Goal: Information Seeking & Learning: Check status

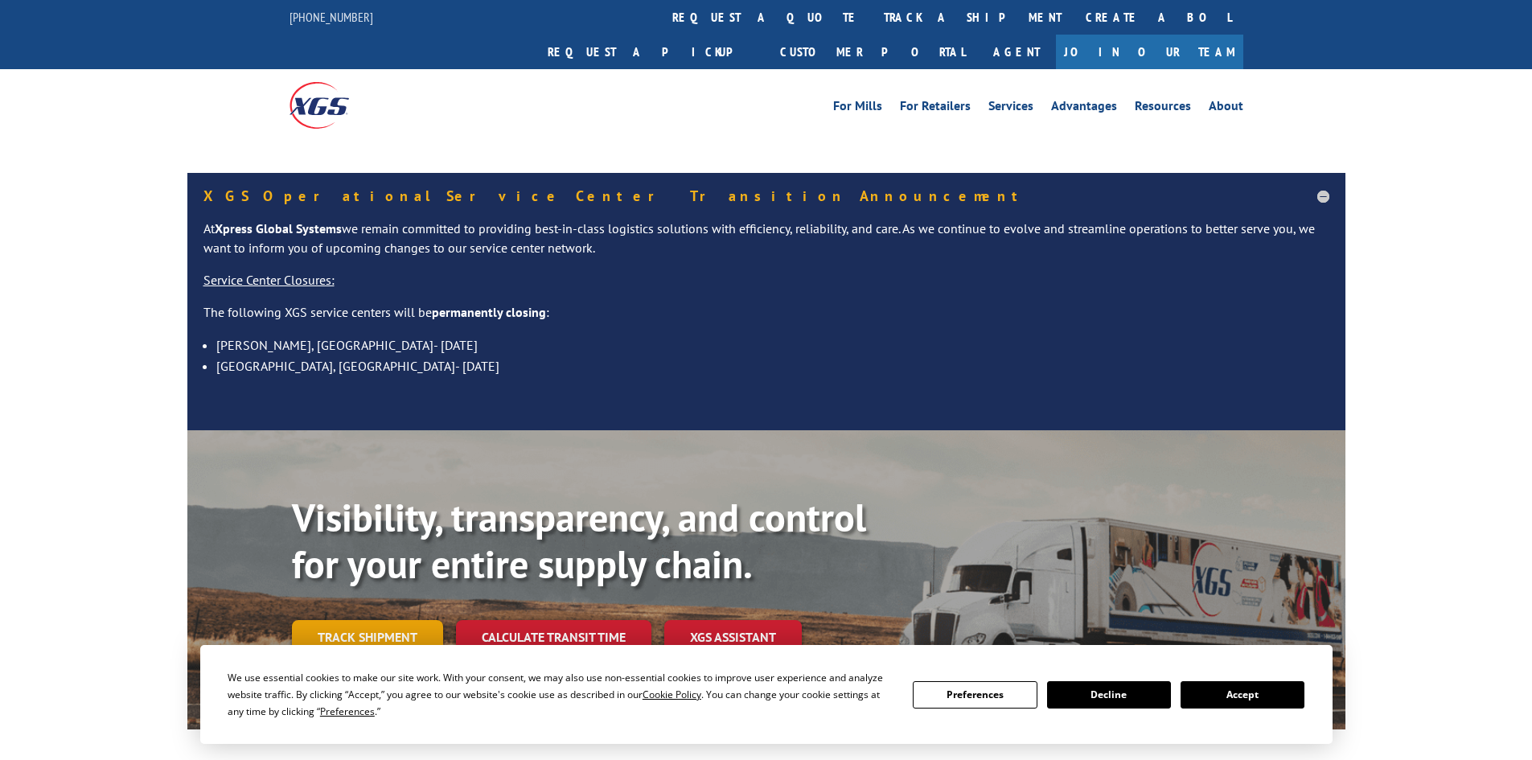
click at [404, 620] on link "Track shipment" at bounding box center [367, 637] width 151 height 34
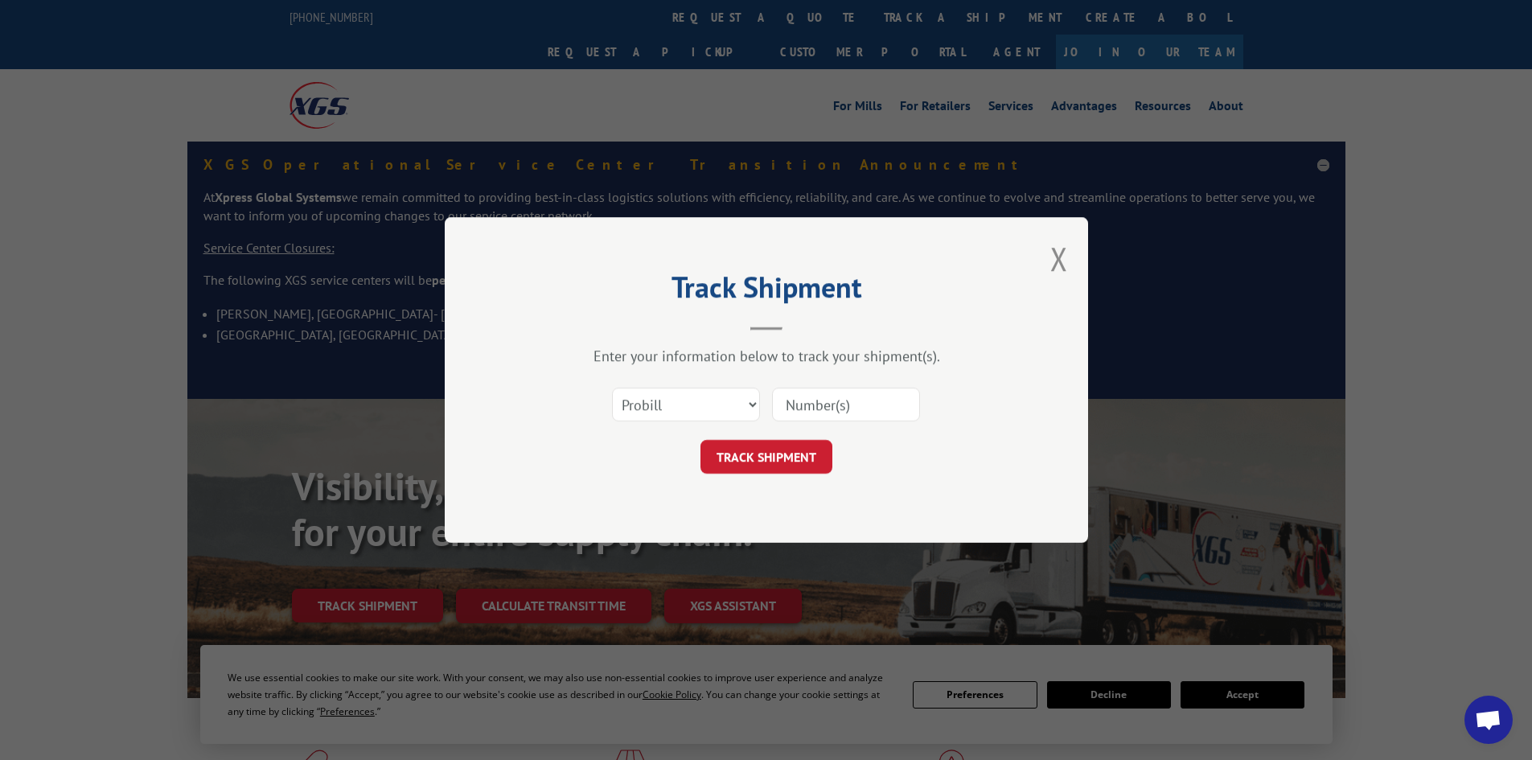
click at [754, 401] on select "Select category... Probill BOL PO" at bounding box center [686, 405] width 148 height 34
select select "bol"
click at [612, 388] on select "Select category... Probill BOL PO" at bounding box center [686, 405] width 148 height 34
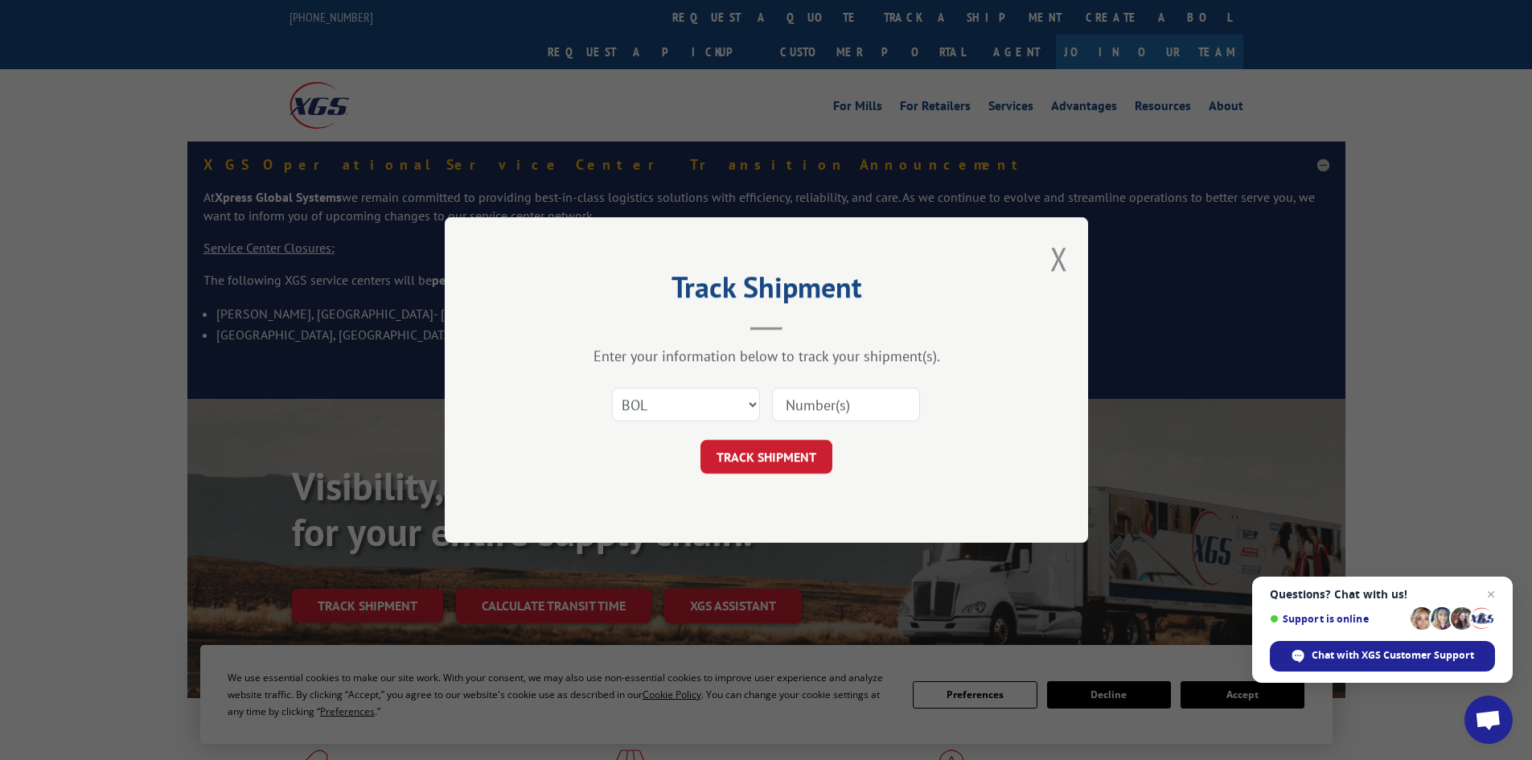
click at [802, 418] on input at bounding box center [846, 405] width 148 height 34
paste input "17564125"
type input "17564125"
click at [701, 440] on button "TRACK SHIPMENT" at bounding box center [767, 457] width 132 height 34
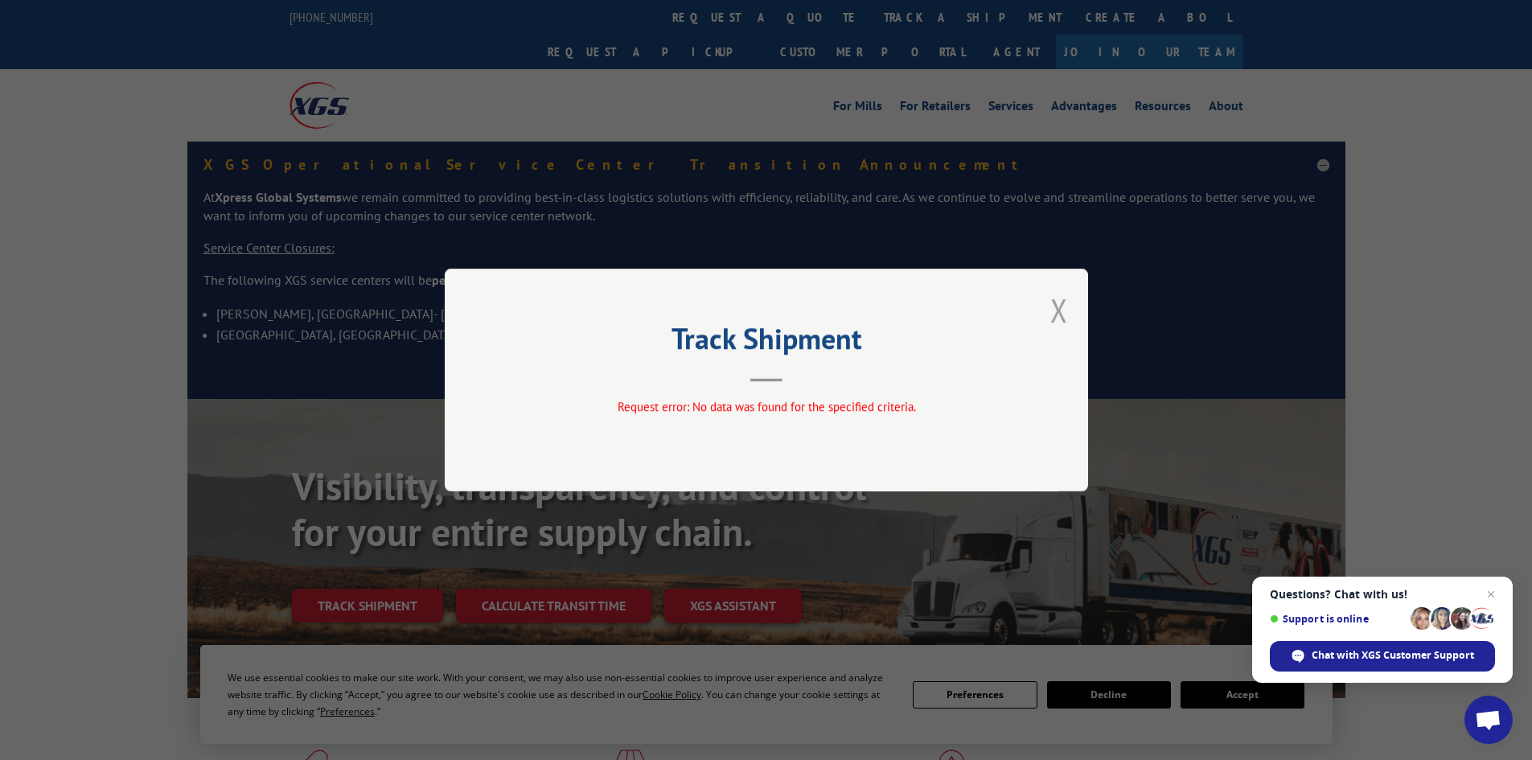
click at [1064, 308] on button "Close modal" at bounding box center [1060, 310] width 18 height 43
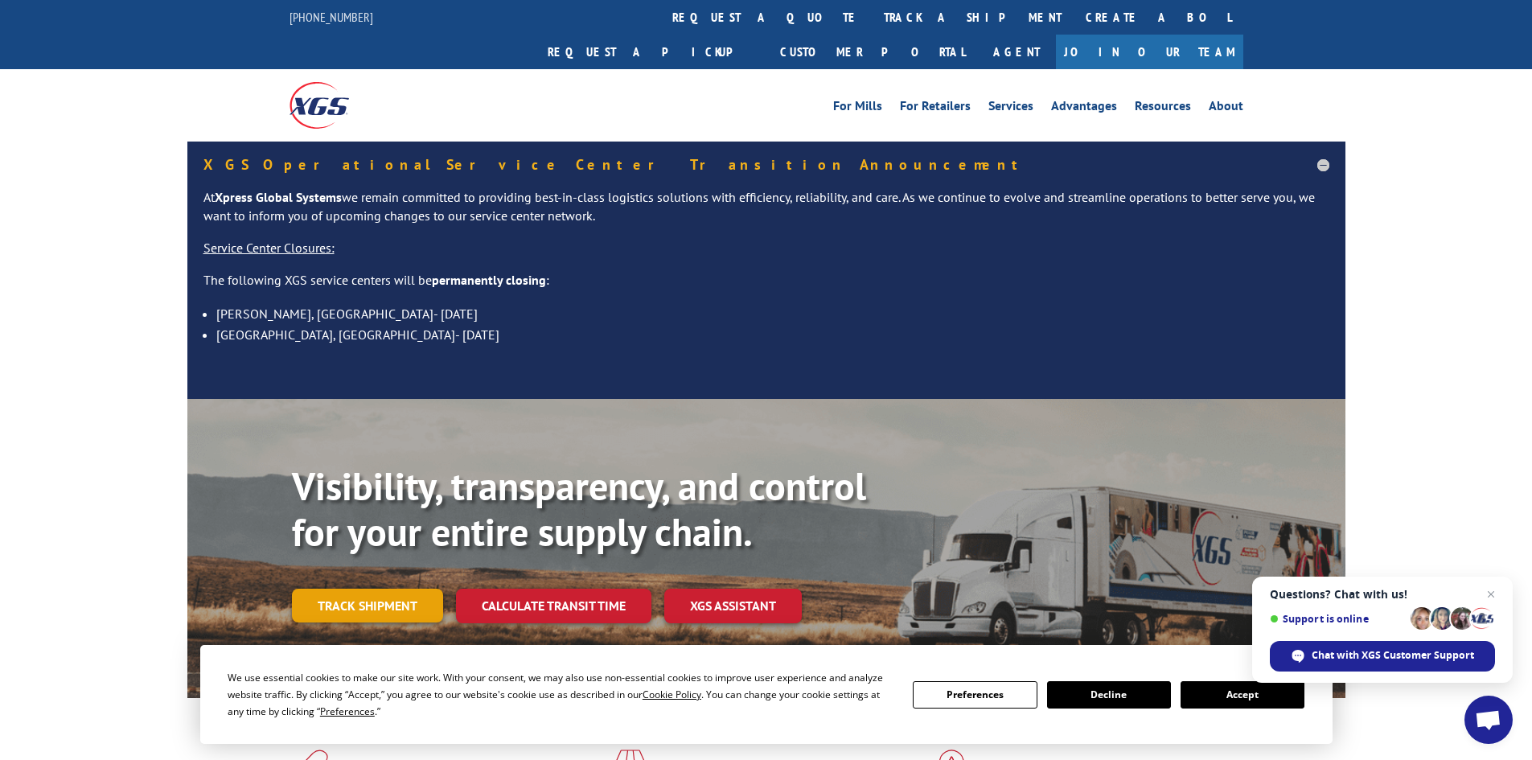
click at [401, 589] on link "Track shipment" at bounding box center [367, 606] width 151 height 34
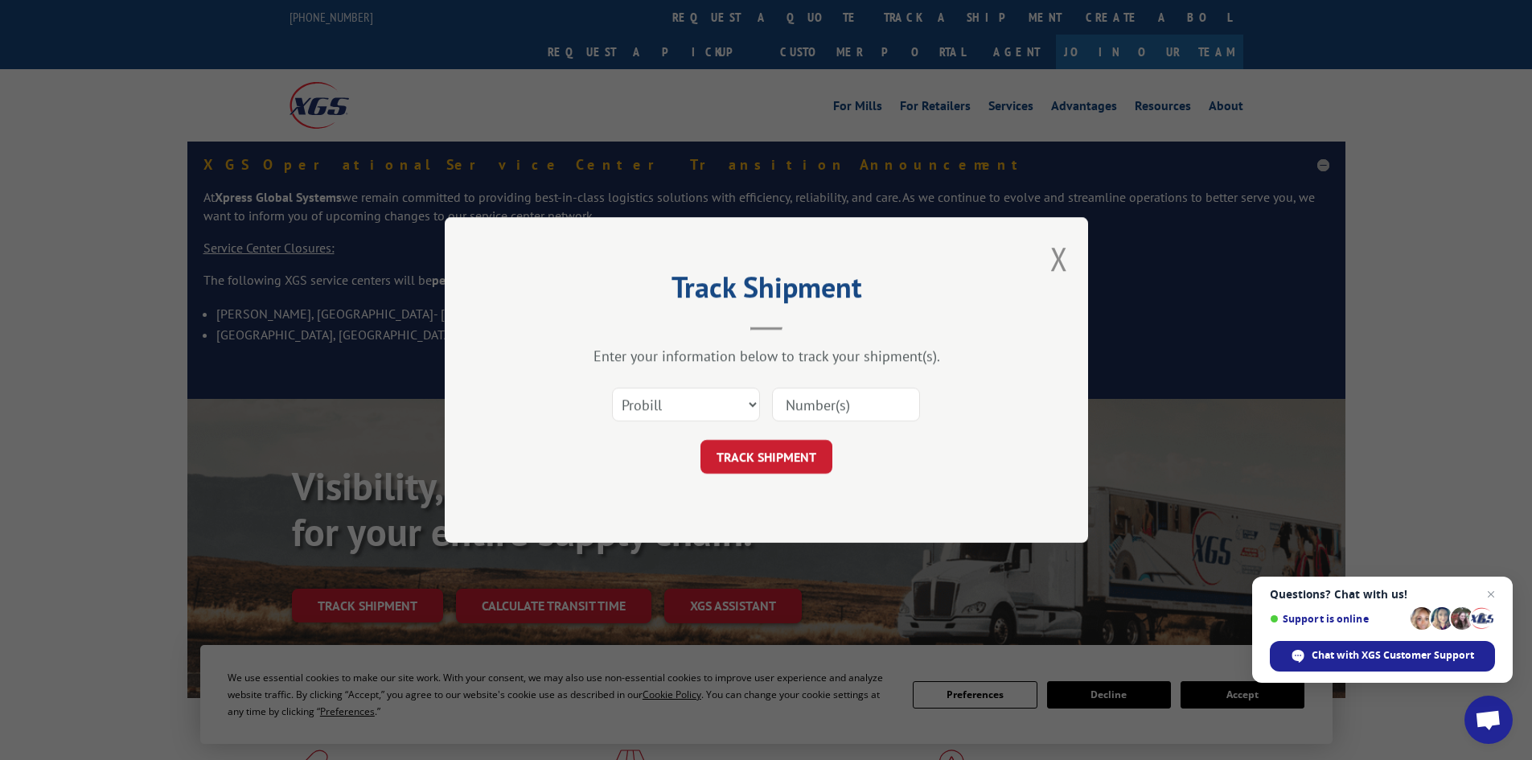
click at [829, 412] on input at bounding box center [846, 405] width 148 height 34
paste input "17564125"
type input "17564125"
click button "TRACK SHIPMENT" at bounding box center [767, 457] width 132 height 34
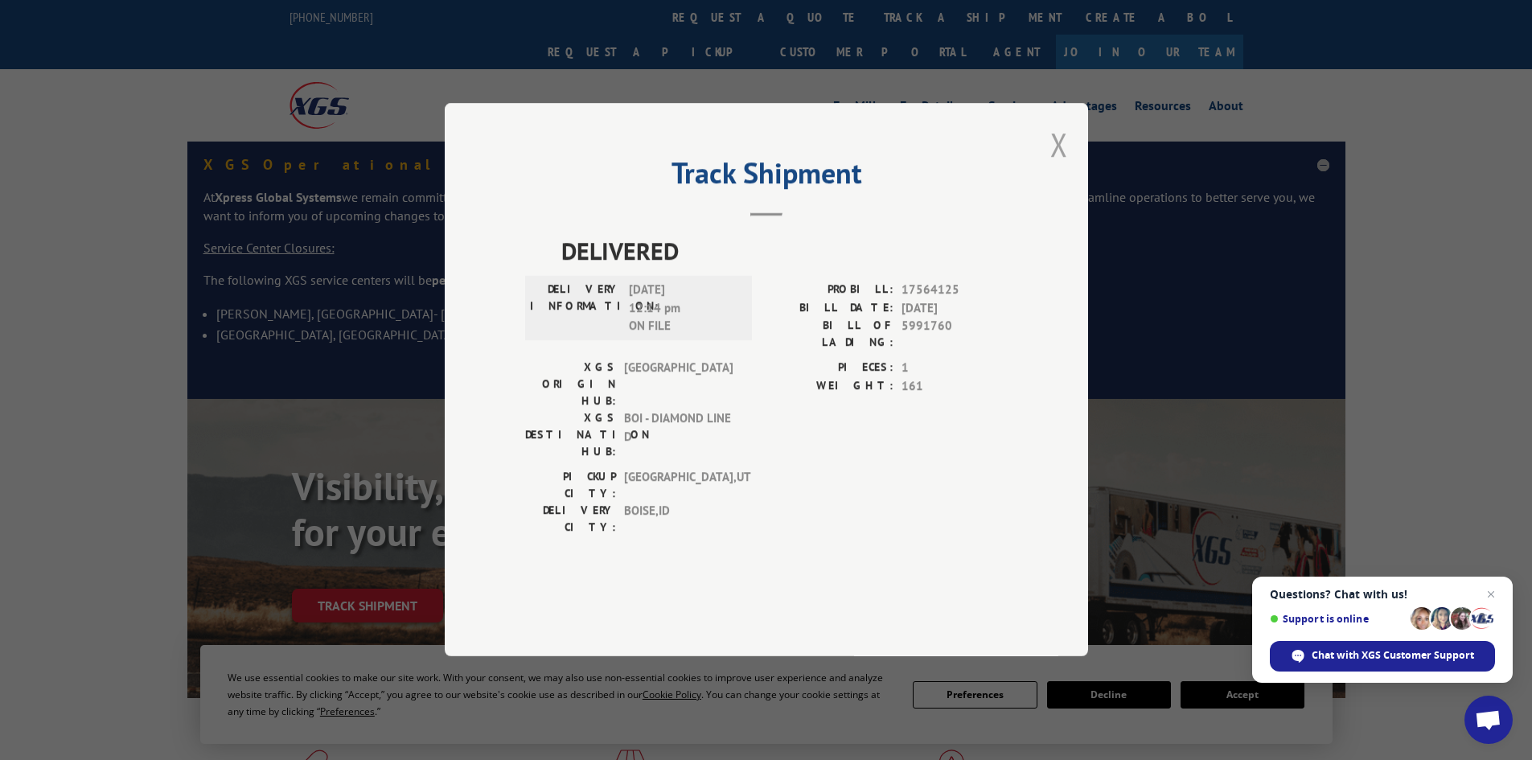
click at [1058, 166] on button "Close modal" at bounding box center [1060, 144] width 18 height 43
